Goal: Subscribe to service/newsletter

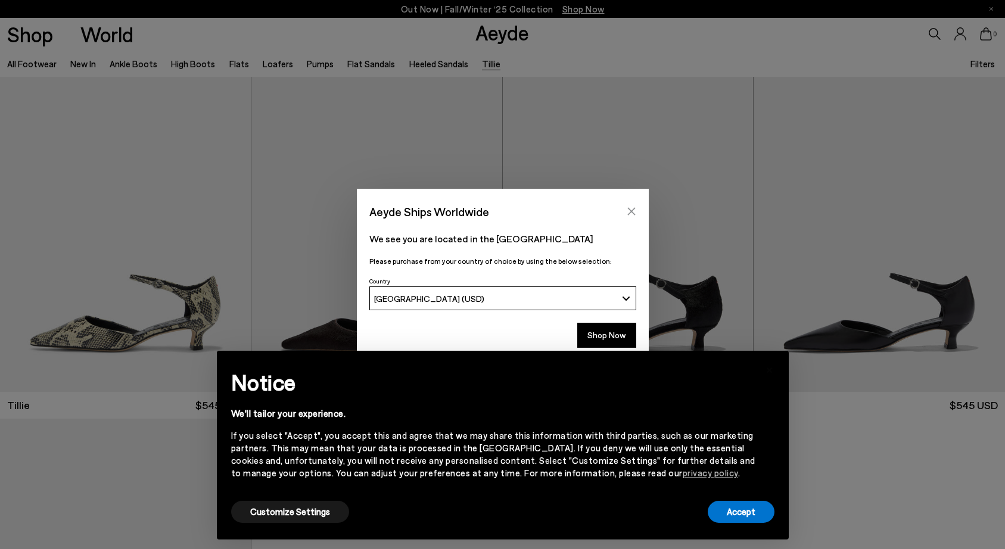
click at [632, 213] on icon "Close" at bounding box center [632, 212] width 8 height 8
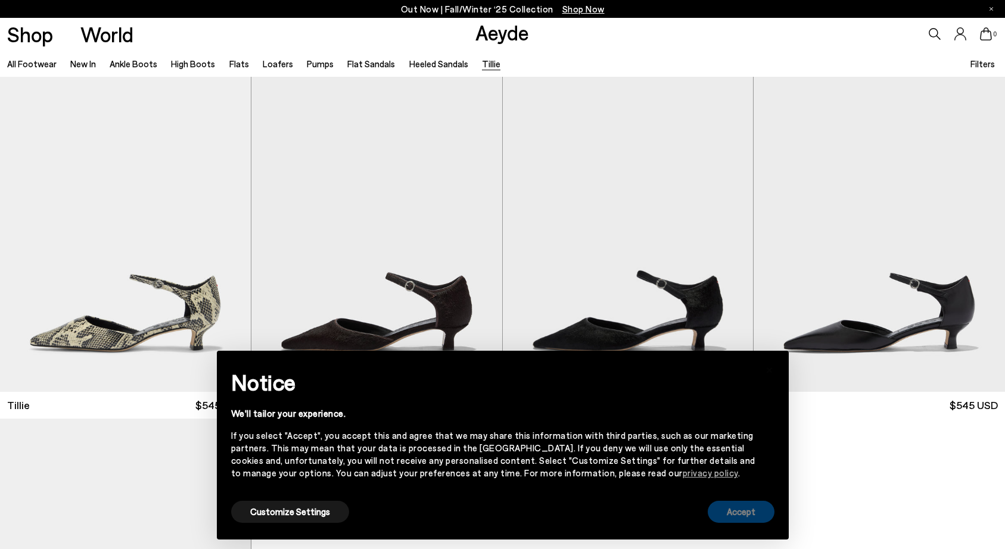
click at [737, 518] on button "Accept" at bounding box center [741, 512] width 67 height 22
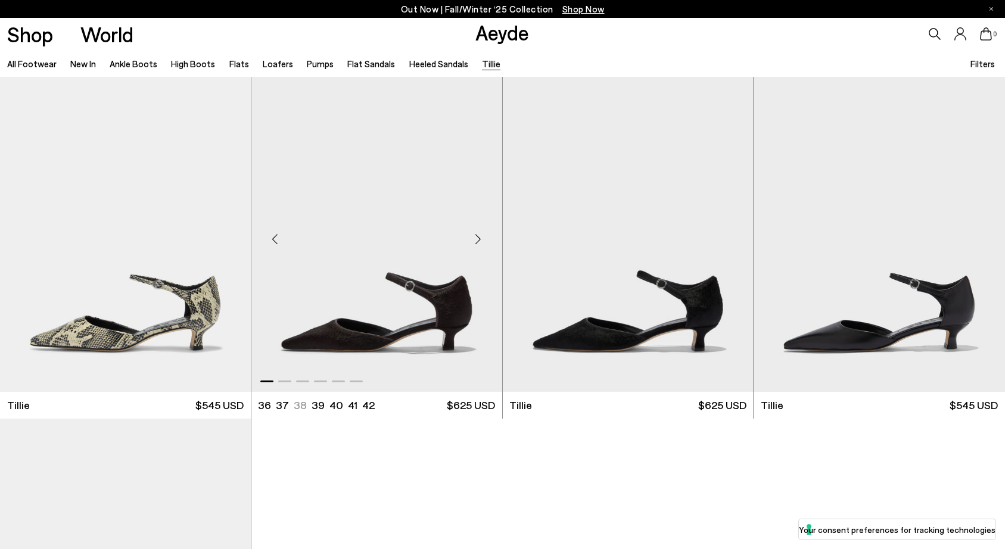
click at [477, 238] on div "Next slide" at bounding box center [479, 240] width 36 height 36
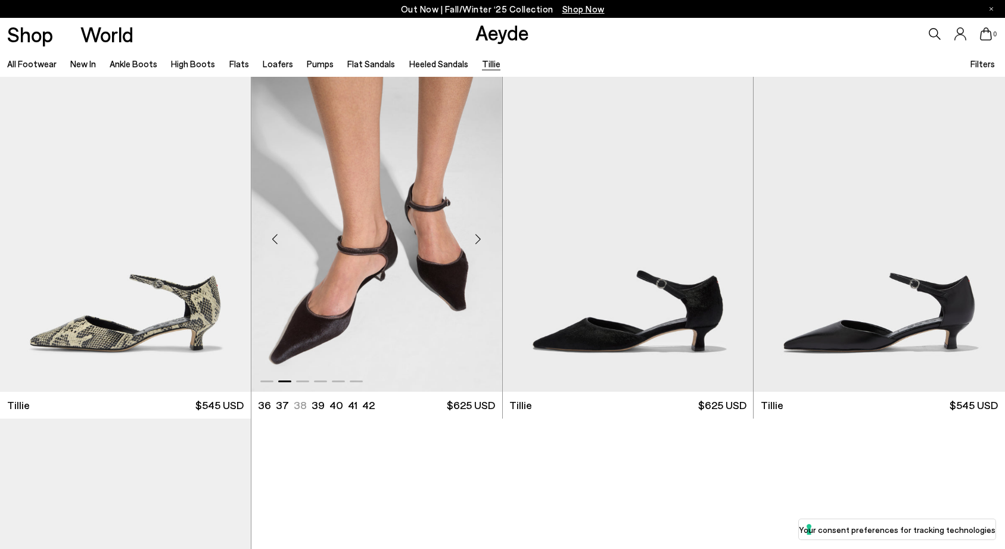
click at [477, 238] on div "Next slide" at bounding box center [479, 240] width 36 height 36
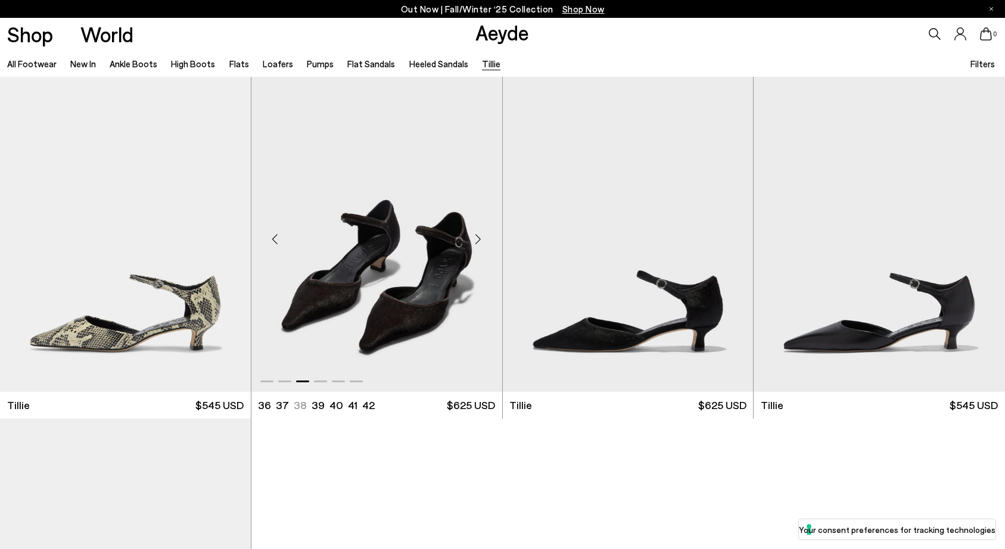
click at [477, 238] on div "Next slide" at bounding box center [479, 240] width 36 height 36
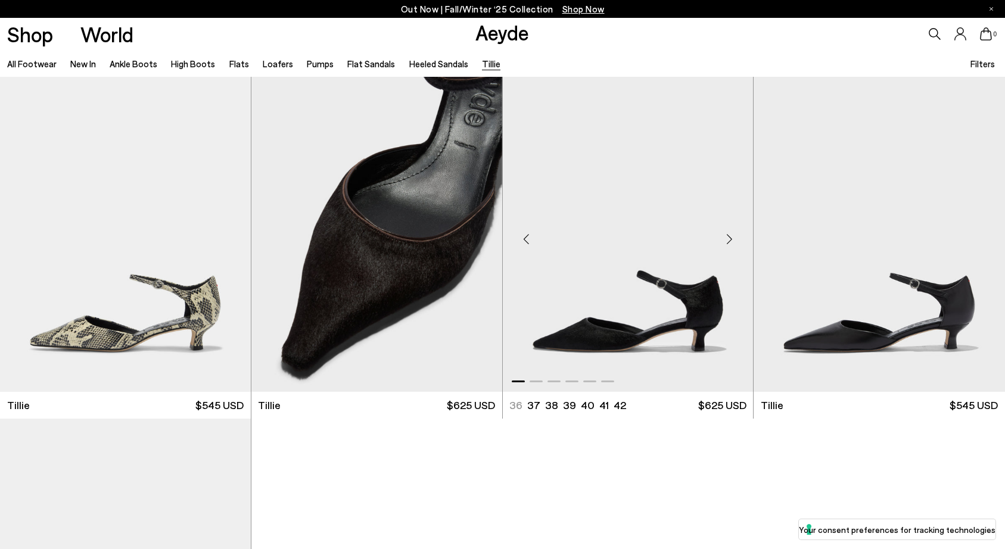
click at [731, 232] on div "Next slide" at bounding box center [730, 240] width 36 height 36
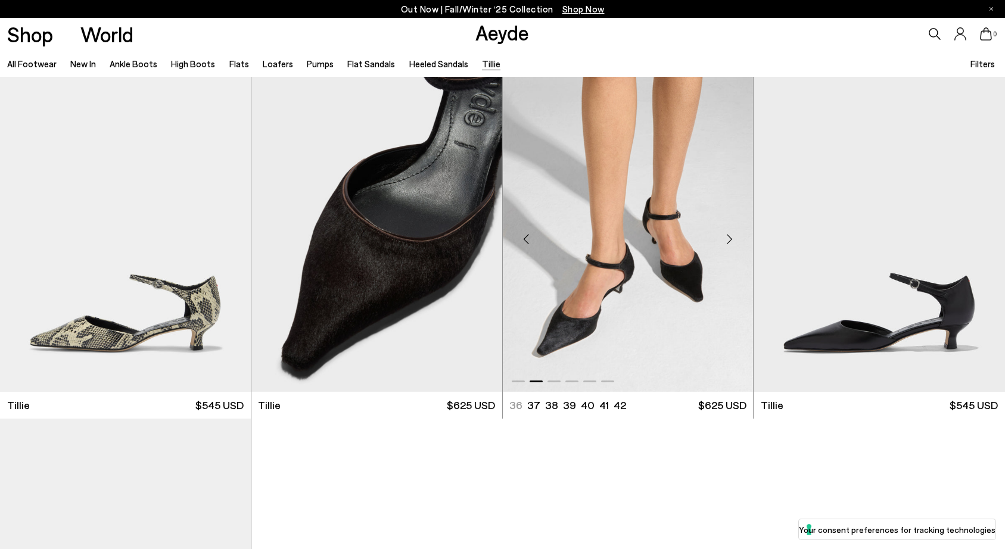
click at [731, 232] on div "Next slide" at bounding box center [730, 240] width 36 height 36
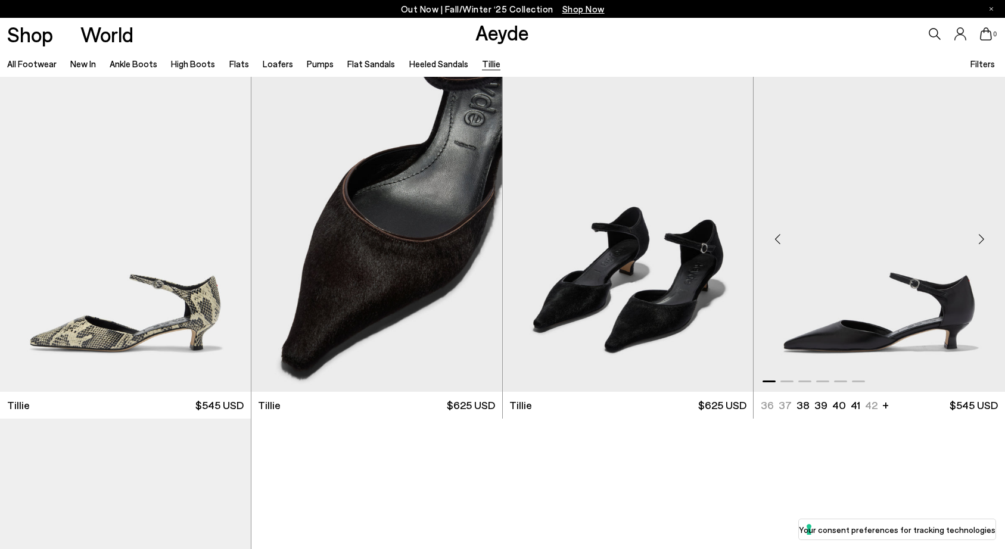
click at [985, 245] on div "Next slide" at bounding box center [982, 240] width 36 height 36
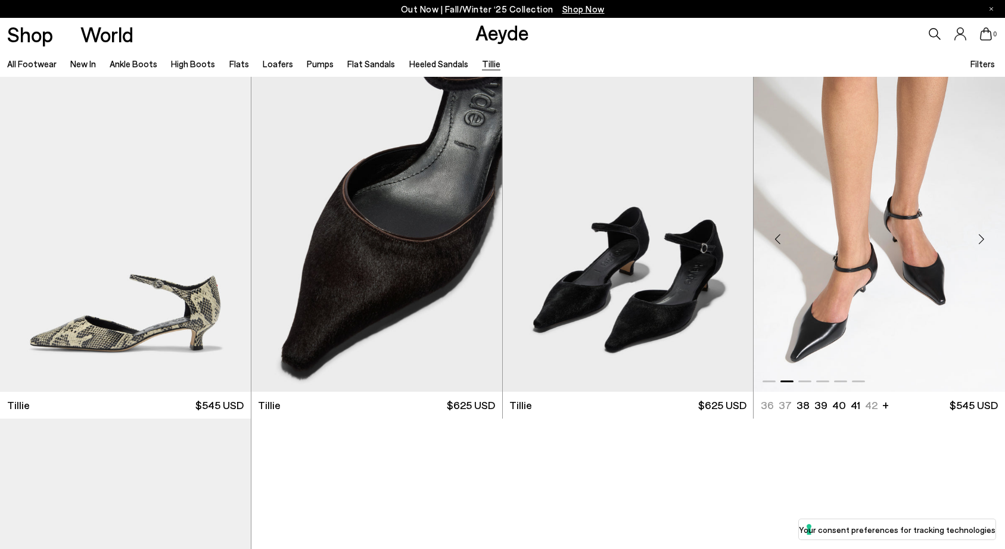
click at [985, 245] on div "Next slide" at bounding box center [982, 240] width 36 height 36
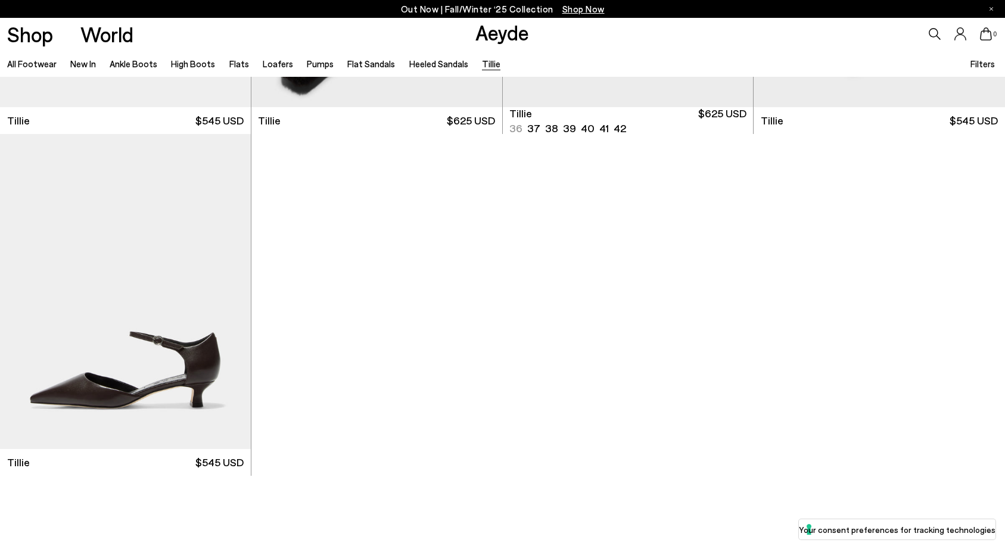
scroll to position [288, 0]
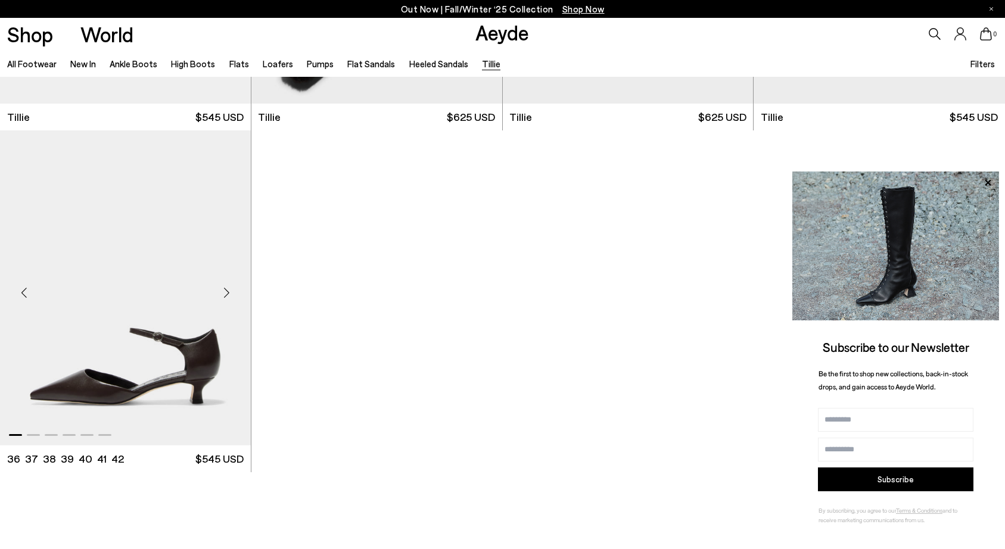
click at [222, 289] on div "Next slide" at bounding box center [227, 293] width 36 height 36
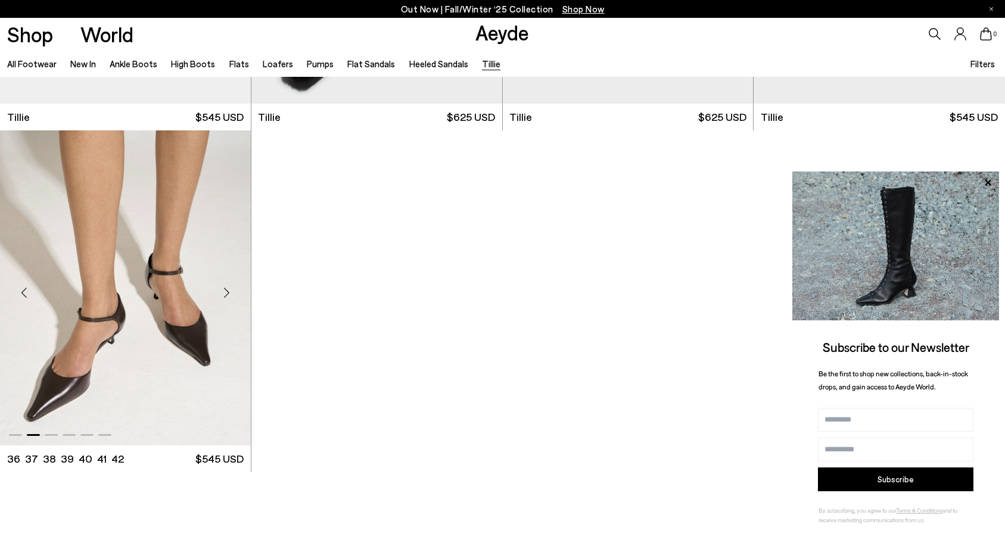
click at [222, 289] on div "Next slide" at bounding box center [227, 293] width 36 height 36
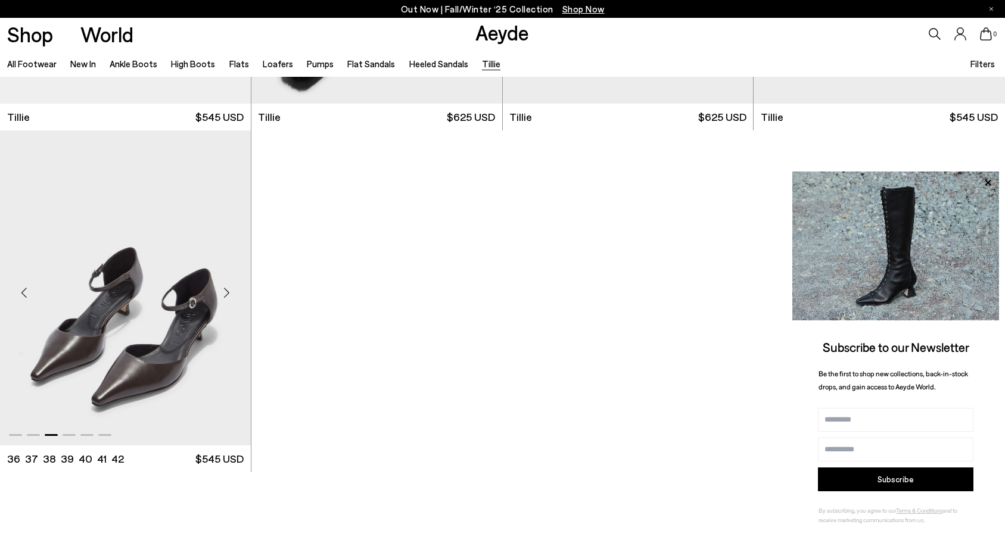
click at [222, 289] on div "Next slide" at bounding box center [227, 293] width 36 height 36
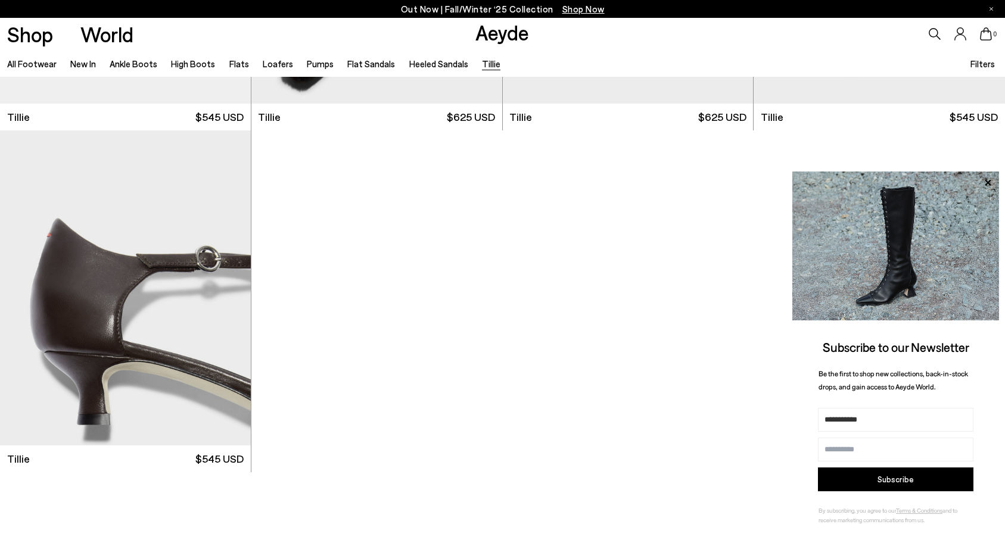
type input "**********"
type input "*"
type input "**********"
click at [848, 474] on button "Subscribe" at bounding box center [896, 480] width 156 height 24
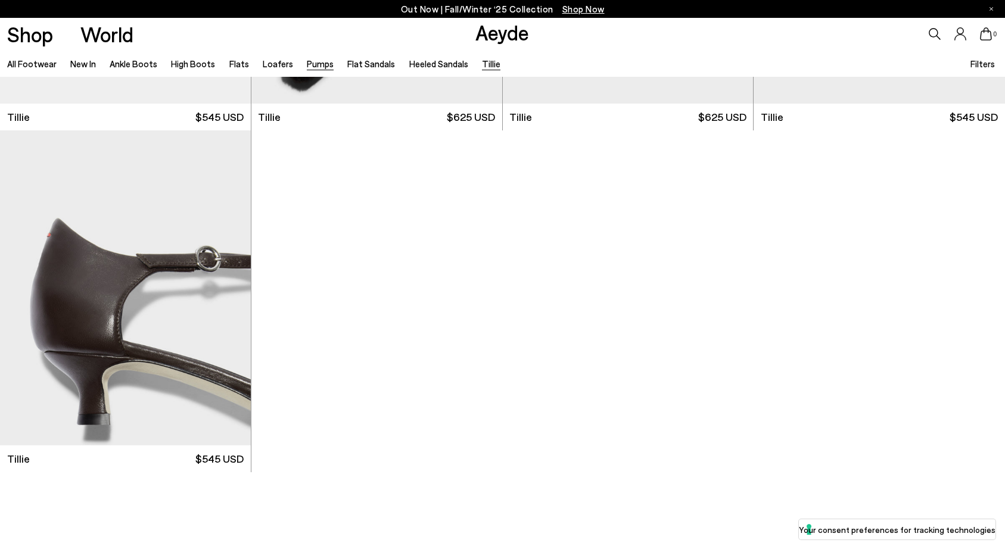
click at [313, 65] on link "Pumps" at bounding box center [320, 63] width 27 height 11
